Goal: Task Accomplishment & Management: Manage account settings

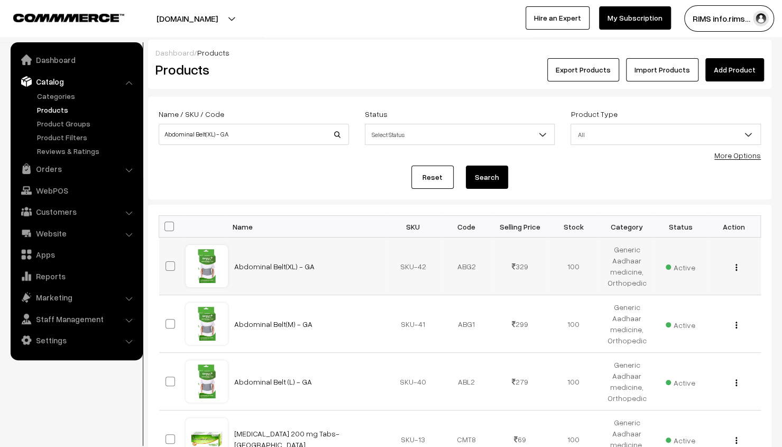
click at [737, 269] on img "button" at bounding box center [737, 267] width 2 height 7
click at [253, 184] on div "Reset Search" at bounding box center [460, 177] width 602 height 23
click at [734, 269] on div "View Edit Delete" at bounding box center [733, 266] width 41 height 11
click at [736, 268] on img "button" at bounding box center [737, 267] width 2 height 7
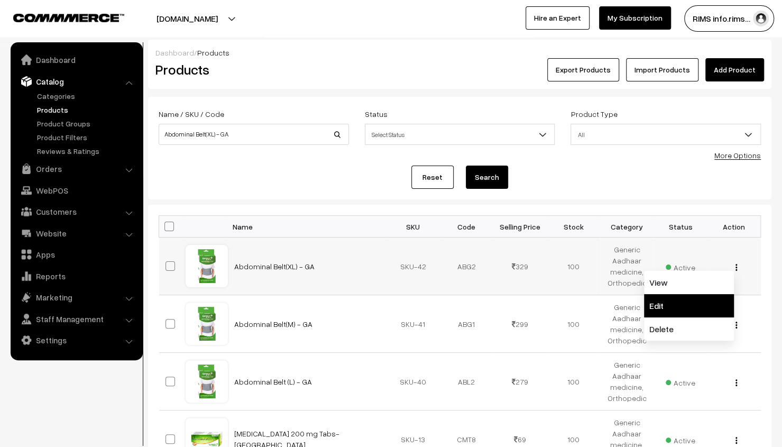
click at [694, 307] on link "Edit" at bounding box center [689, 305] width 90 height 23
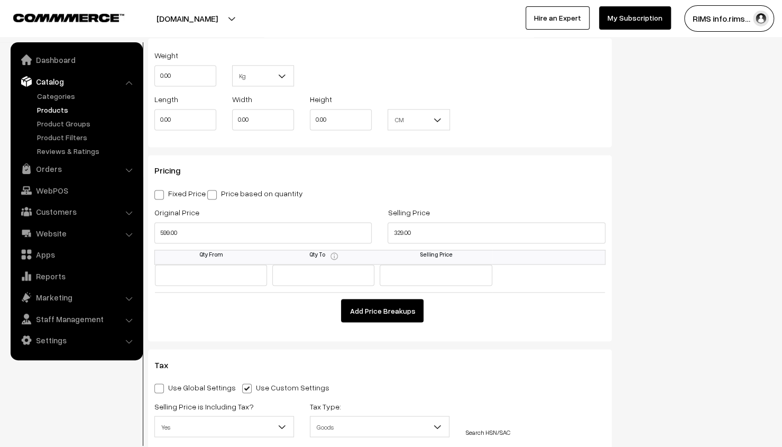
scroll to position [846, 0]
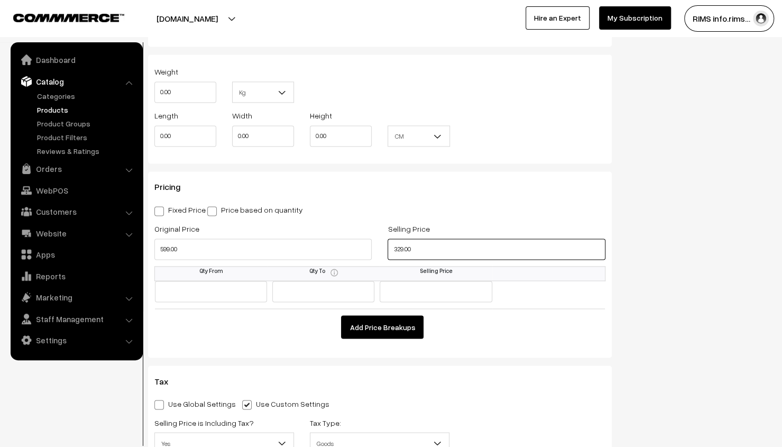
click at [419, 252] on input "329.00" at bounding box center [496, 249] width 217 height 21
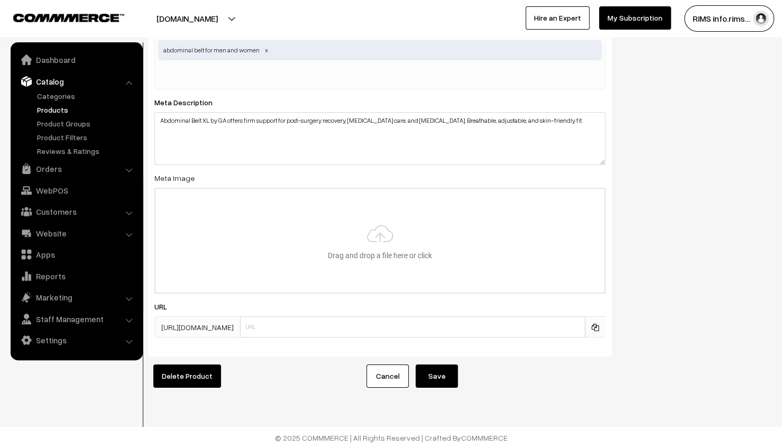
scroll to position [2167, 0]
type input "299.00"
click at [428, 370] on button "Save" at bounding box center [437, 374] width 42 height 23
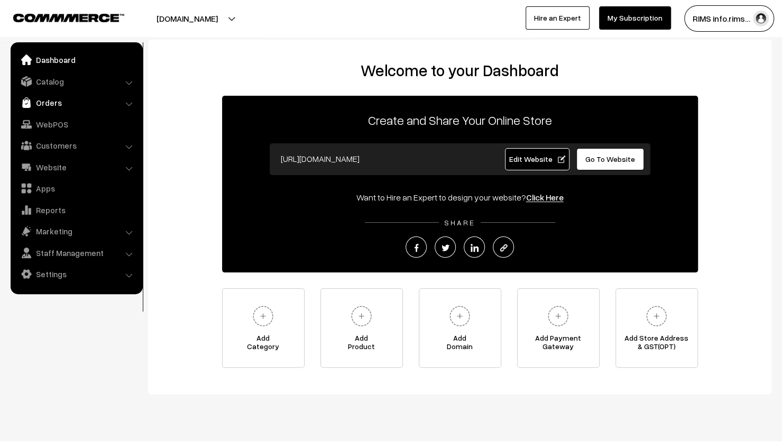
click at [117, 102] on link "Orders" at bounding box center [76, 102] width 126 height 19
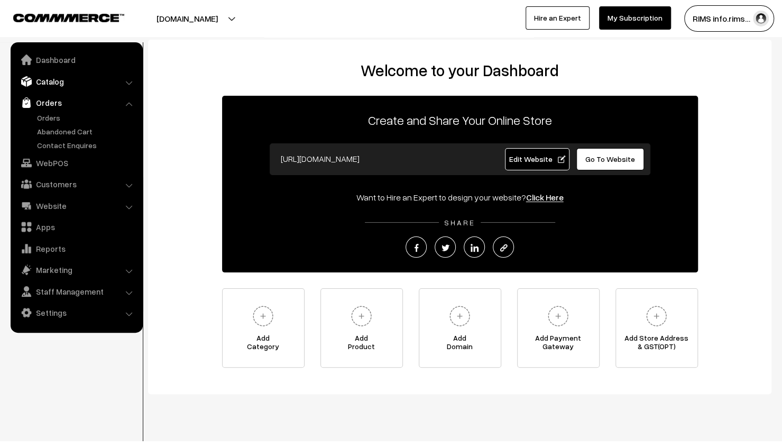
click at [115, 79] on link "Catalog" at bounding box center [76, 81] width 126 height 19
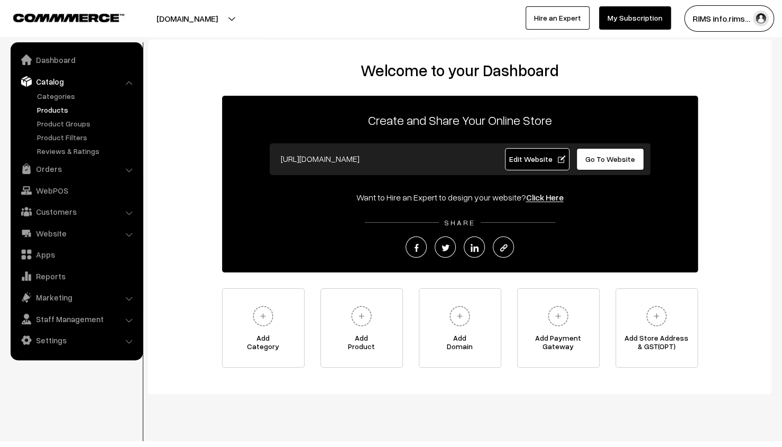
click at [61, 108] on link "Products" at bounding box center [86, 109] width 105 height 11
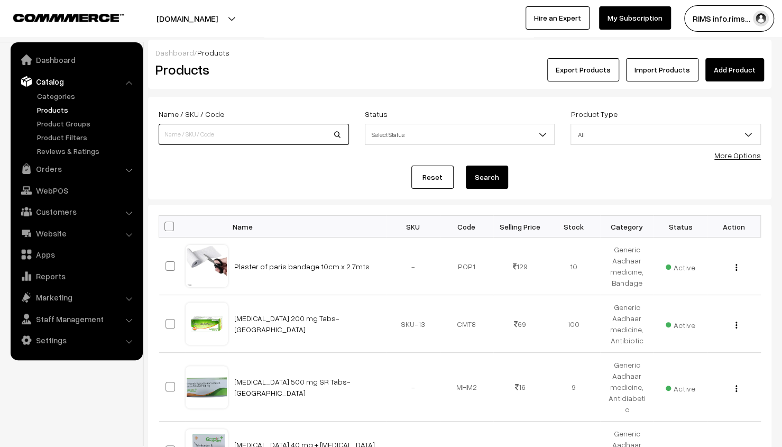
click at [260, 133] on input at bounding box center [254, 134] width 190 height 21
type input "Abdominal Belt(XL) - GA"
click at [476, 172] on button "Search" at bounding box center [487, 177] width 42 height 23
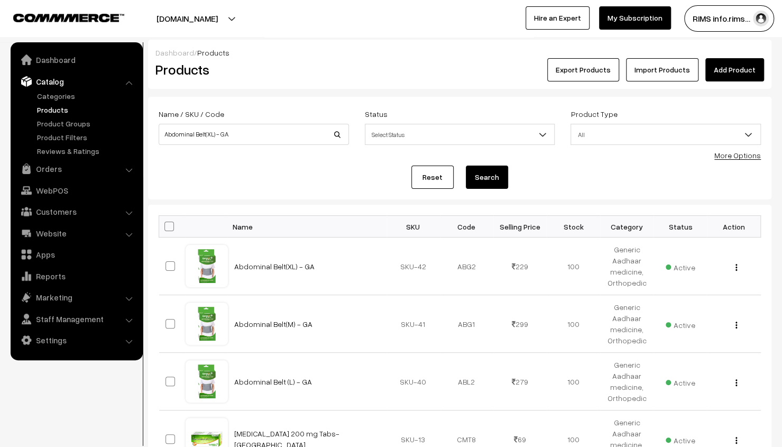
scroll to position [53, 0]
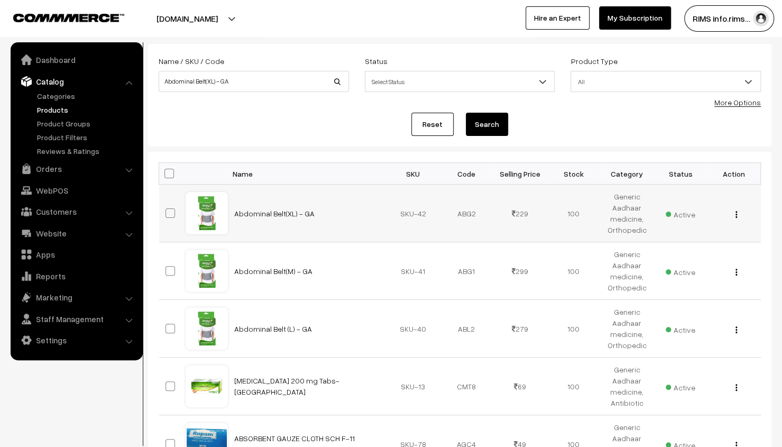
click at [733, 214] on div "View Edit Delete" at bounding box center [733, 213] width 41 height 11
click at [736, 214] on img "button" at bounding box center [737, 214] width 2 height 7
click at [705, 244] on link "Edit" at bounding box center [689, 252] width 90 height 23
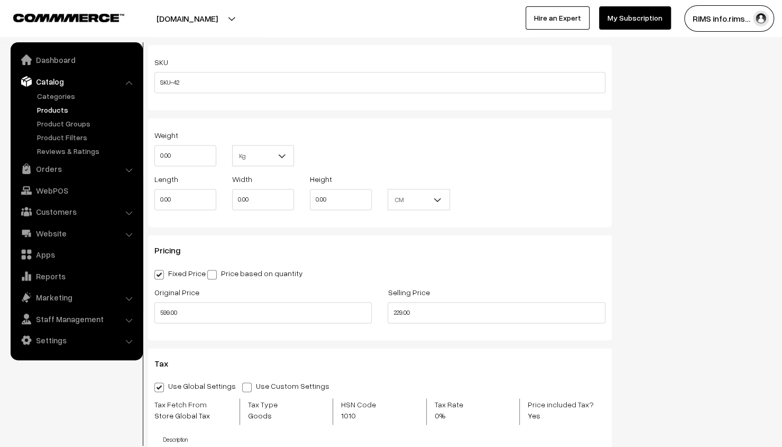
scroll to position [793, 0]
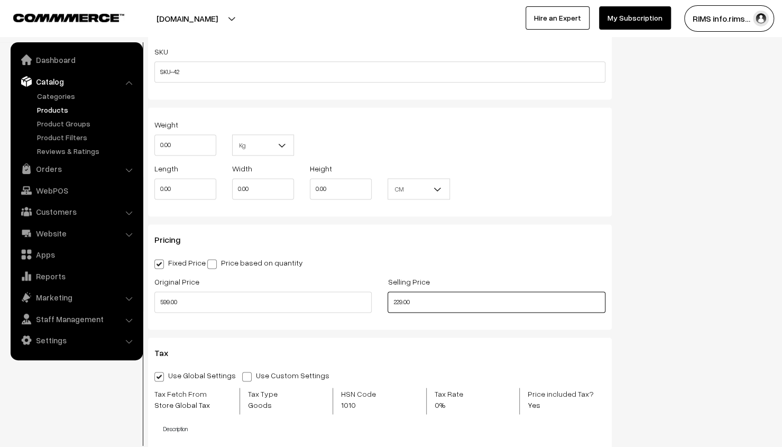
click at [427, 309] on input "229.00" at bounding box center [496, 301] width 217 height 21
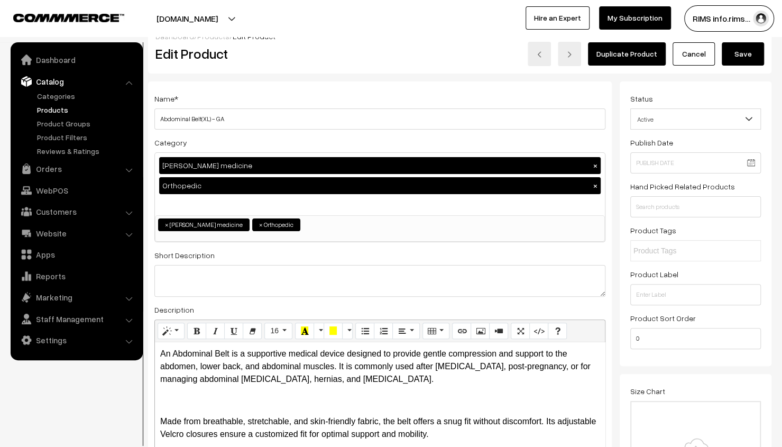
scroll to position [0, 0]
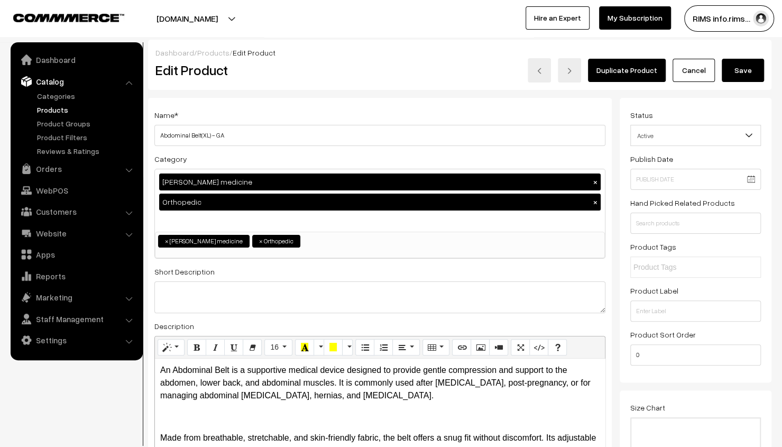
type input "299.00"
click at [744, 70] on button "Save" at bounding box center [743, 70] width 42 height 23
